Goal: Task Accomplishment & Management: Manage account settings

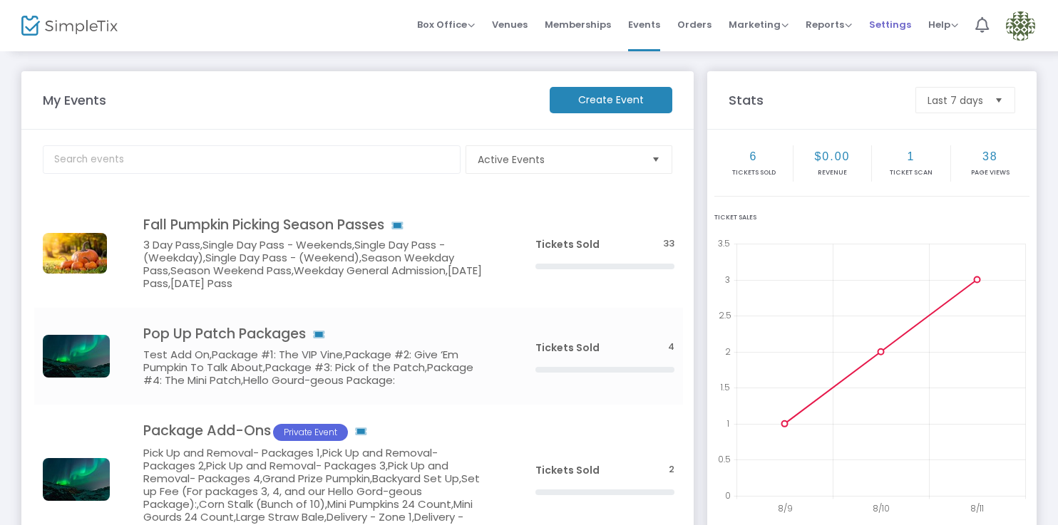
click at [898, 20] on span "Settings" at bounding box center [890, 24] width 42 height 36
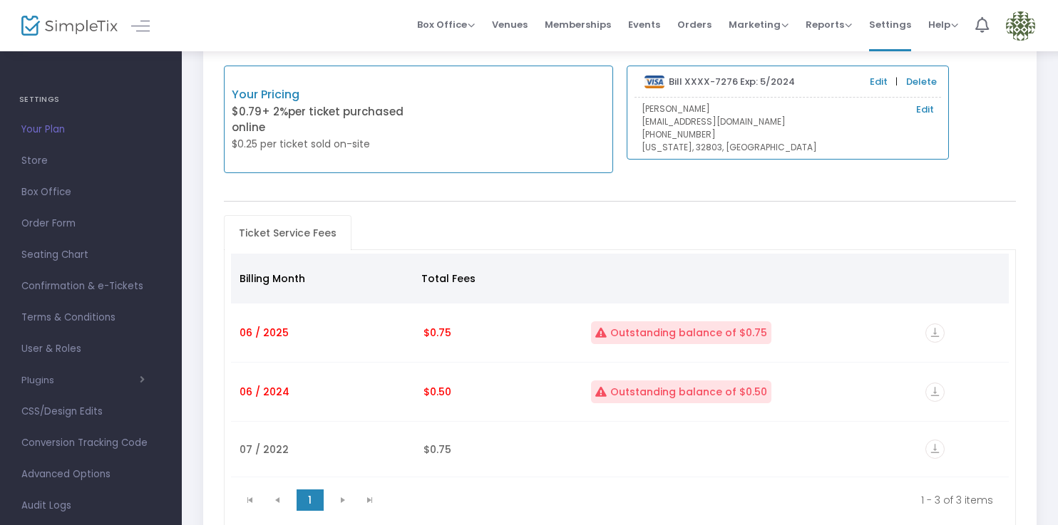
scroll to position [188, 0]
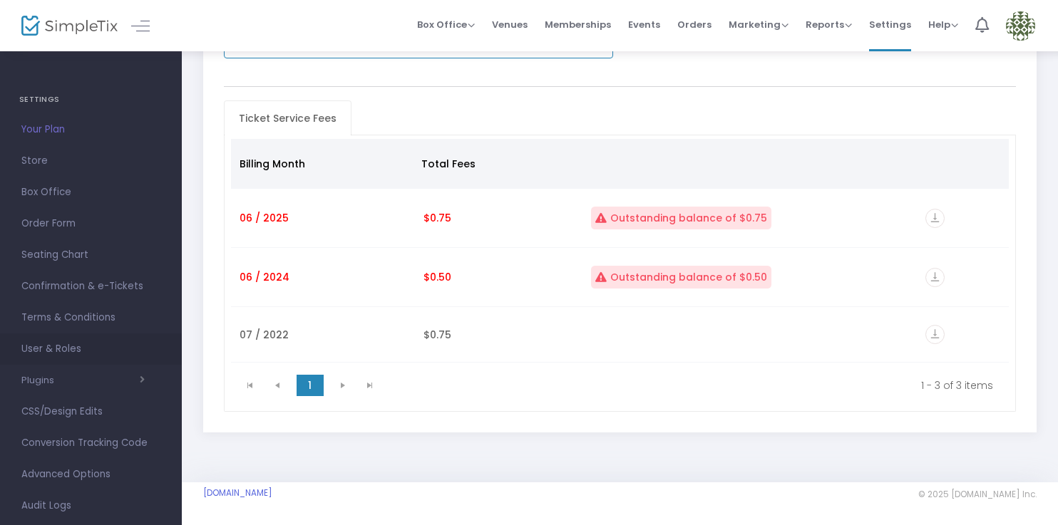
click at [70, 346] on span "User & Roles" at bounding box center [90, 349] width 139 height 19
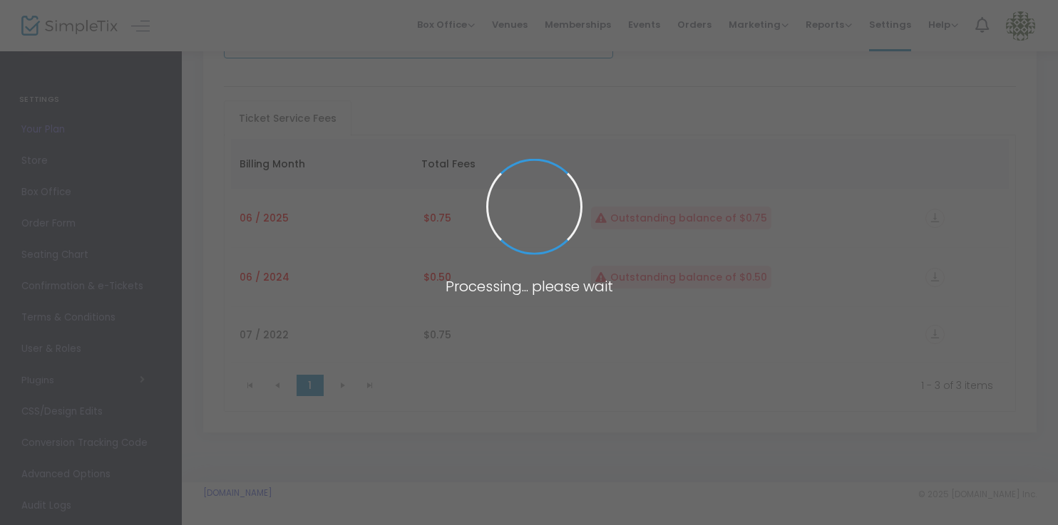
scroll to position [78, 0]
